Goal: Information Seeking & Learning: Learn about a topic

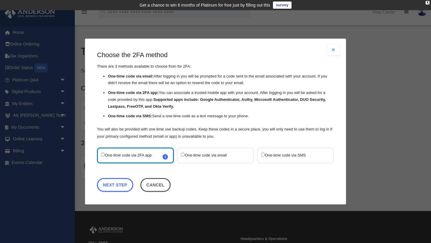
click at [264, 154] on label "One-time code via SMS" at bounding box center [292, 155] width 63 height 8
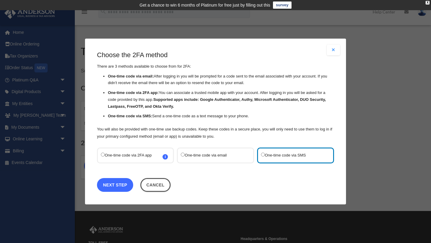
click at [118, 183] on link "Next Step" at bounding box center [115, 185] width 36 height 14
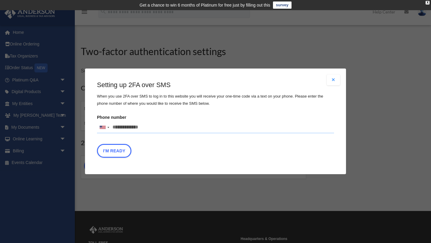
click at [121, 127] on input "Phone number United States +1 United Kingdom +44 Afghanistan (‫افغانستان‬‎) +93…" at bounding box center [215, 127] width 237 height 12
type input "**********"
click at [114, 151] on button "I'm Ready" at bounding box center [114, 151] width 34 height 14
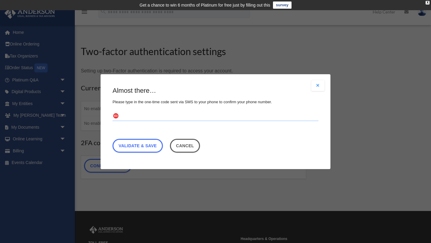
click at [133, 118] on input "text" at bounding box center [215, 116] width 206 height 10
type input "******"
click at [144, 143] on link "Validate & Save" at bounding box center [137, 145] width 50 height 14
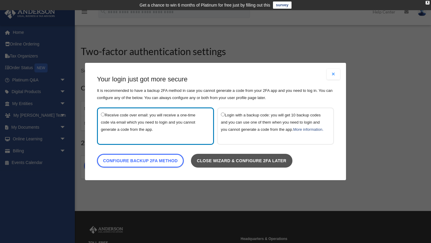
click at [218, 164] on link "Close wizard & configure 2FA later" at bounding box center [241, 161] width 101 height 14
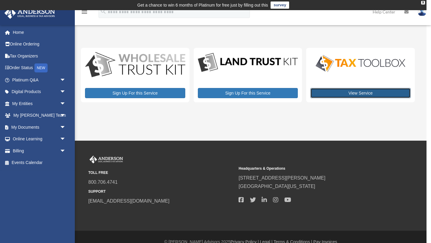
click at [356, 91] on link "View Service" at bounding box center [360, 93] width 100 height 10
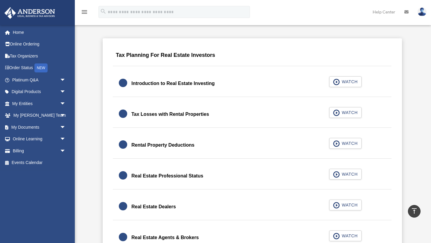
scroll to position [369, 0]
click at [164, 115] on div "Tax Losses with Rental Properties" at bounding box center [169, 114] width 77 height 8
click at [345, 113] on span "WATCH" at bounding box center [349, 112] width 18 height 6
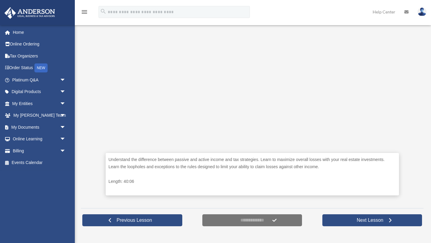
scroll to position [183, 0]
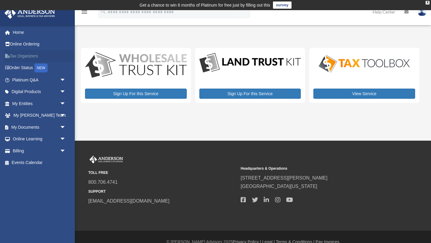
click at [21, 54] on link "Tax Organizers" at bounding box center [39, 56] width 71 height 12
click at [27, 53] on link "Tax Organizers" at bounding box center [39, 56] width 71 height 12
